Goal: Information Seeking & Learning: Check status

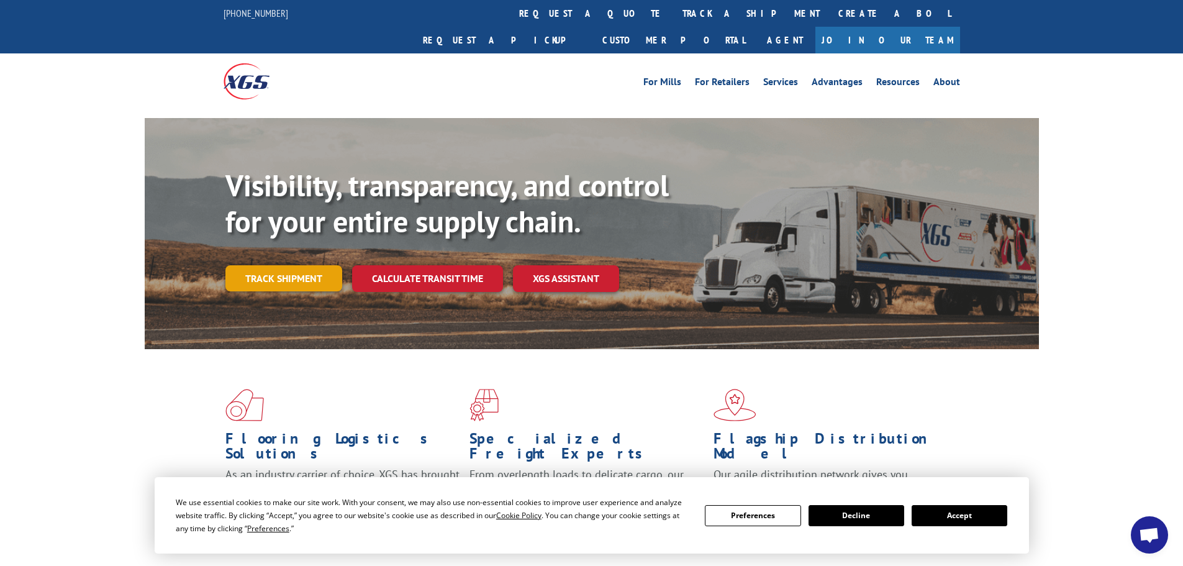
click at [334, 265] on link "Track shipment" at bounding box center [283, 278] width 117 height 26
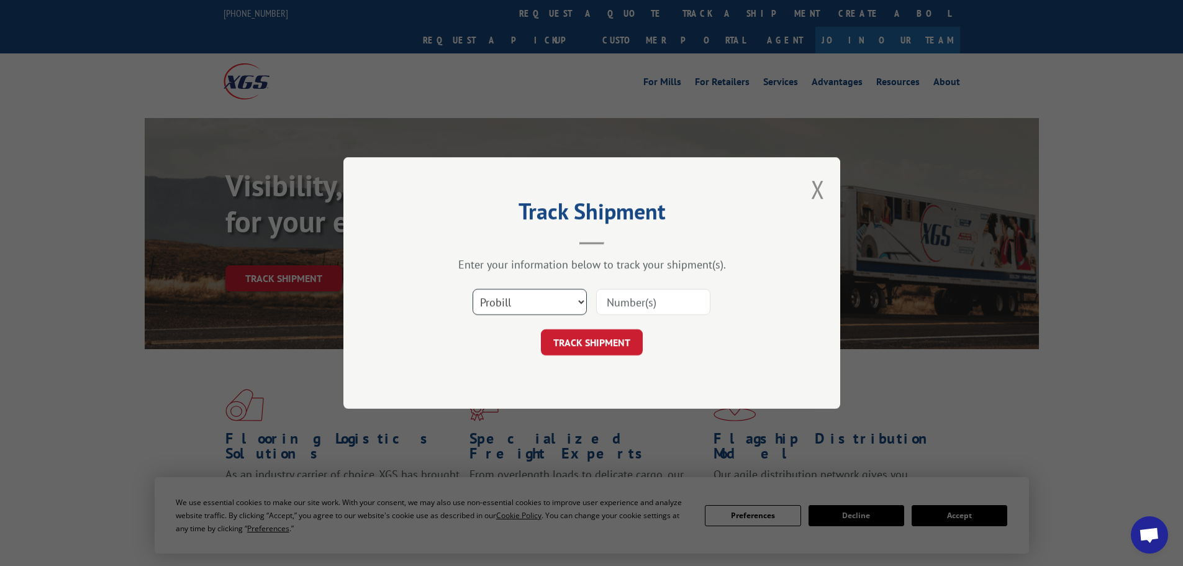
click at [569, 303] on select "Select category... Probill BOL PO" at bounding box center [530, 302] width 114 height 26
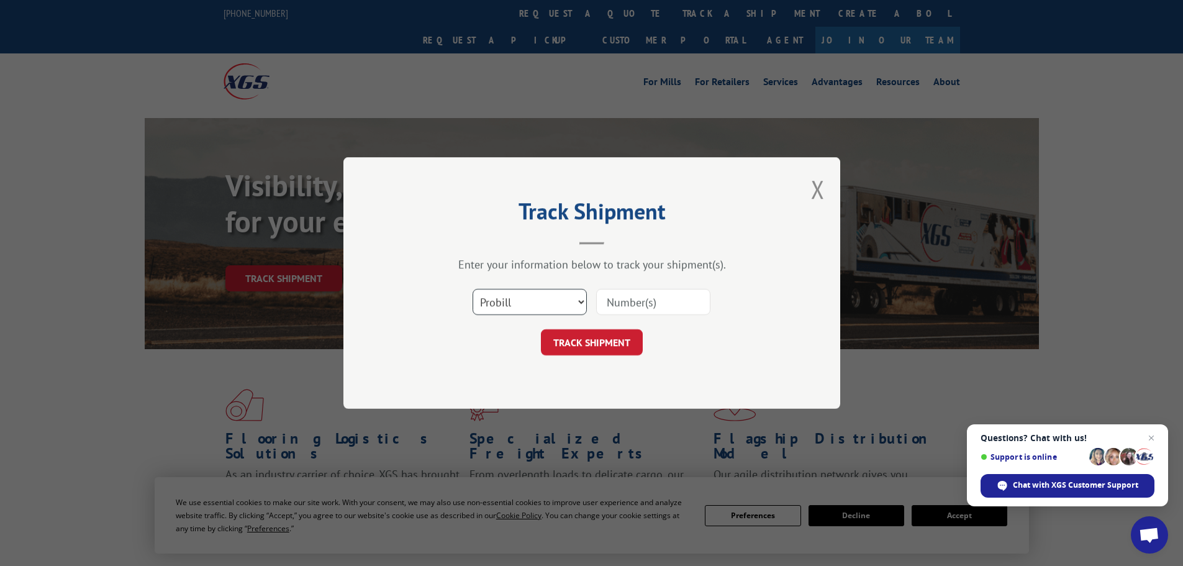
select select "bol"
click at [473, 289] on select "Select category... Probill BOL PO" at bounding box center [530, 302] width 114 height 26
click at [628, 300] on input at bounding box center [653, 302] width 114 height 26
paste input "7046137"
type input "7046137"
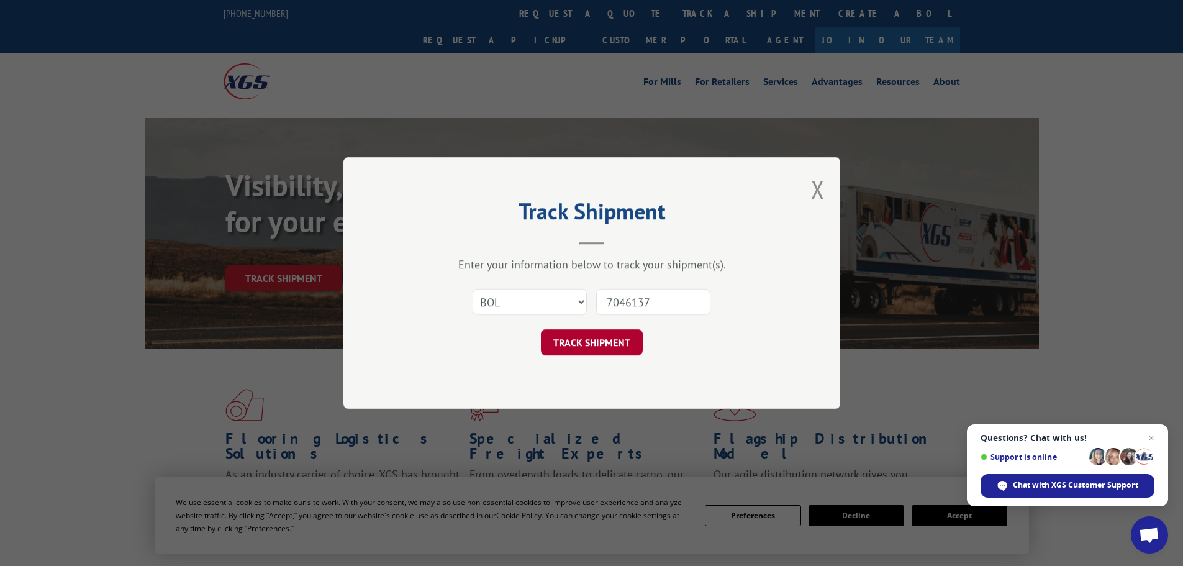
click at [617, 338] on button "TRACK SHIPMENT" at bounding box center [592, 342] width 102 height 26
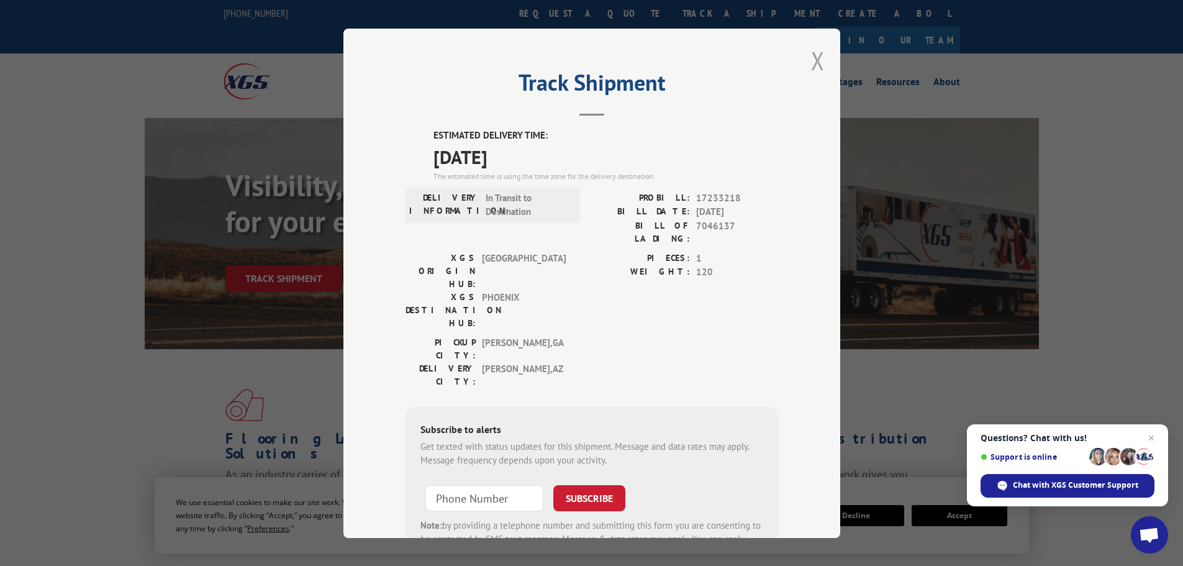
click at [811, 60] on button "Close modal" at bounding box center [818, 60] width 14 height 33
